Goal: Information Seeking & Learning: Learn about a topic

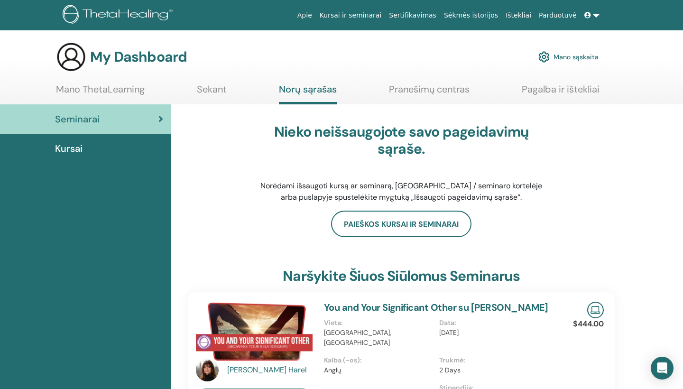
click at [124, 91] on link "Mano ThetaLearning" at bounding box center [100, 92] width 89 height 18
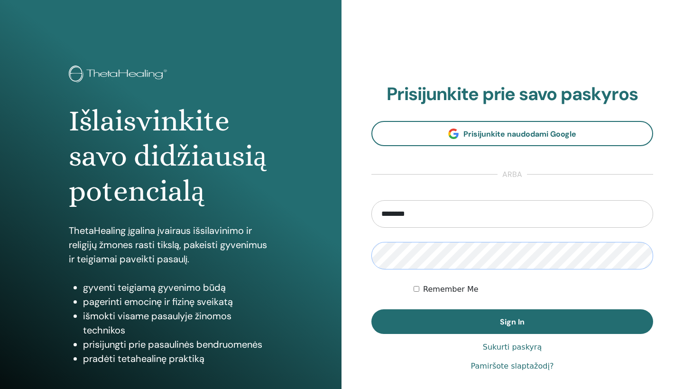
click at [512, 321] on button "Sign In" at bounding box center [512, 321] width 282 height 25
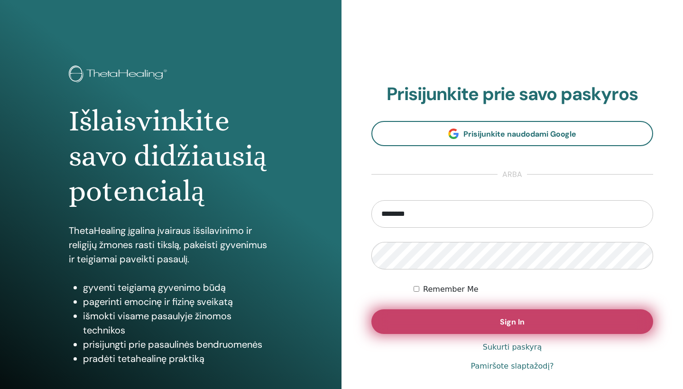
click at [499, 325] on button "Sign In" at bounding box center [512, 321] width 282 height 25
click at [515, 323] on span "Sign In" at bounding box center [512, 322] width 25 height 10
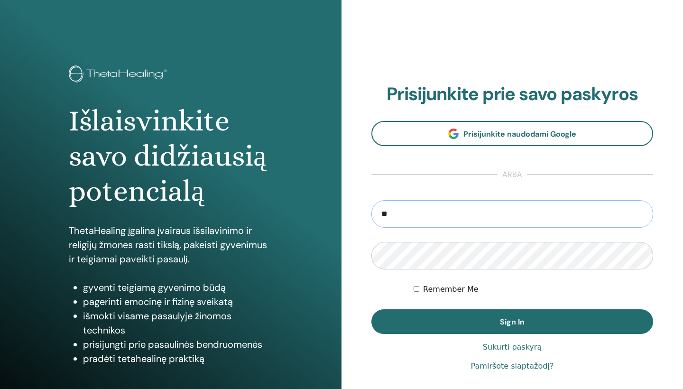
type input "*"
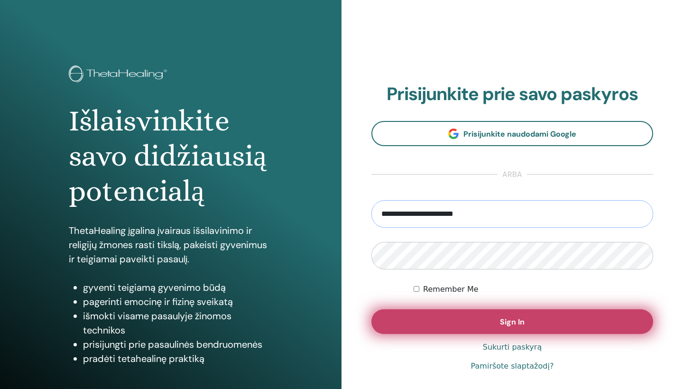
type input "**********"
click at [512, 320] on span "Sign In" at bounding box center [512, 322] width 25 height 10
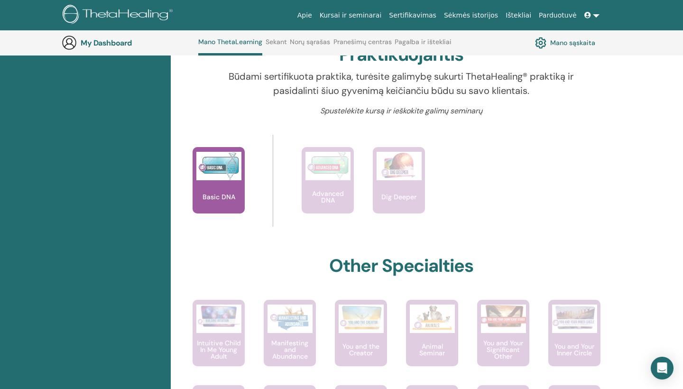
scroll to position [335, 0]
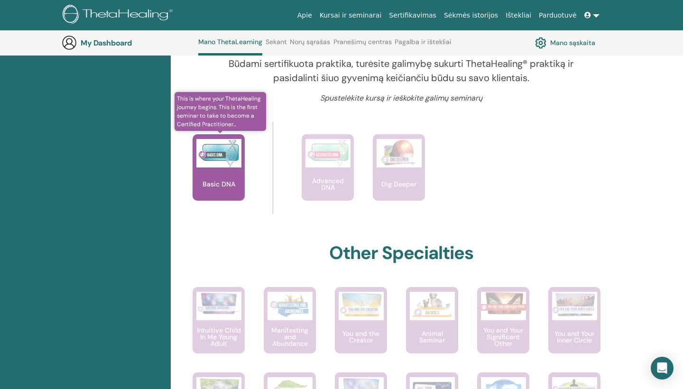
click at [213, 173] on div "Basic DNA" at bounding box center [218, 167] width 52 height 66
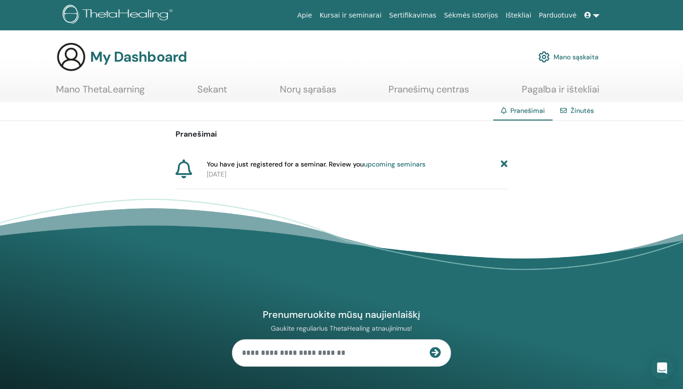
click at [393, 163] on link "upcoming seminars" at bounding box center [395, 164] width 62 height 9
